Goal: Find specific page/section: Find specific page/section

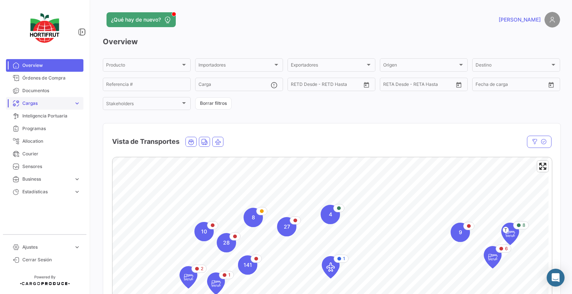
click at [54, 103] on span "Cargas" at bounding box center [46, 103] width 48 height 7
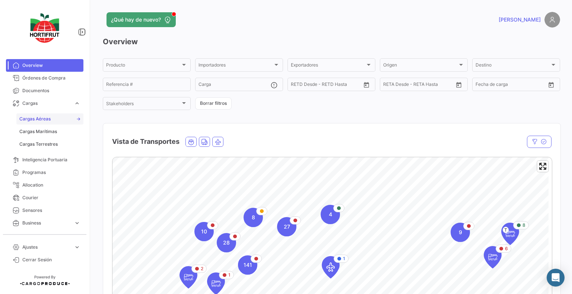
click at [42, 115] on link "Cargas Aéreas" at bounding box center [49, 119] width 67 height 11
click at [45, 120] on span "Cargas Aéreas" at bounding box center [34, 119] width 31 height 7
click at [77, 121] on link "Cargas Aéreas" at bounding box center [49, 119] width 67 height 11
click at [74, 119] on link "Cargas Aéreas" at bounding box center [49, 119] width 67 height 11
click at [480, 110] on div "Producto Producto Importadores Importadores Exportadores Exportadores Origen Or…" at bounding box center [331, 84] width 457 height 54
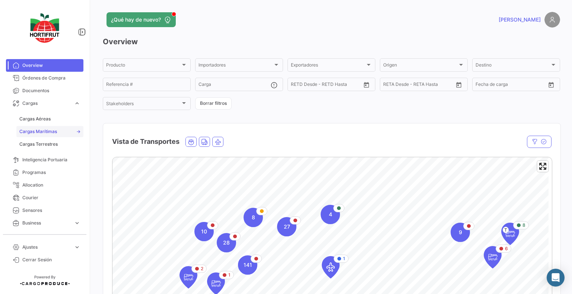
click at [52, 129] on span "Cargas Marítimas" at bounding box center [38, 131] width 38 height 7
click at [44, 116] on span "Cargas Aéreas" at bounding box center [34, 119] width 31 height 7
